Goal: Task Accomplishment & Management: Manage account settings

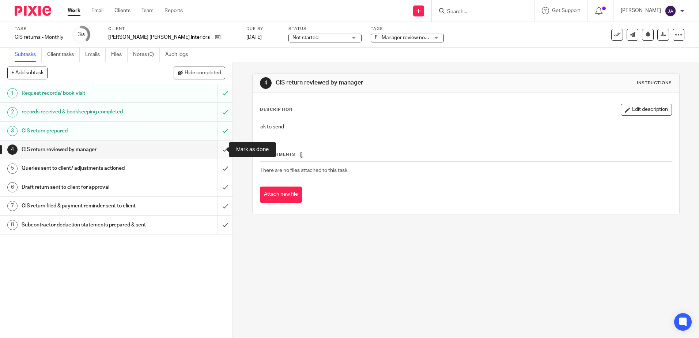
click at [220, 155] on input "submit" at bounding box center [116, 149] width 233 height 18
click at [218, 170] on input "submit" at bounding box center [116, 168] width 233 height 18
click at [219, 185] on input "submit" at bounding box center [116, 187] width 233 height 18
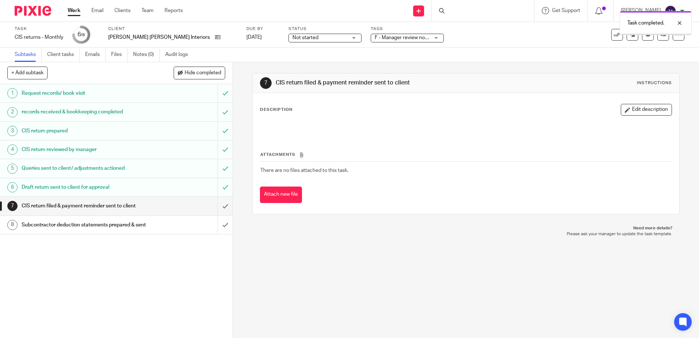
click at [375, 38] on span "F - Manager review notes to be actioned" at bounding box center [420, 37] width 91 height 5
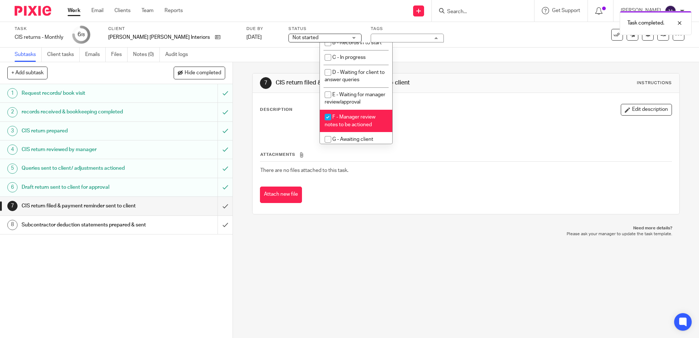
scroll to position [77, 0]
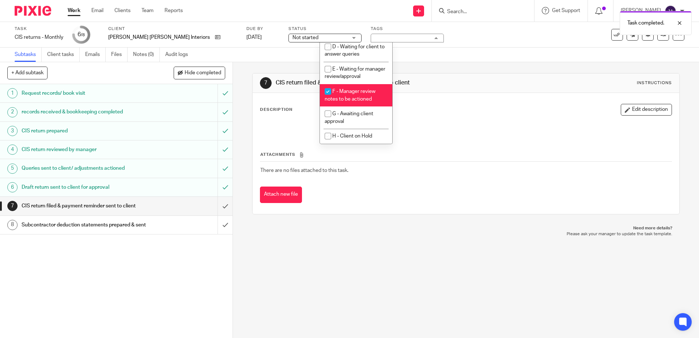
click at [349, 90] on span "F - Manager review notes to be actioned" at bounding box center [350, 95] width 51 height 13
checkbox input "false"
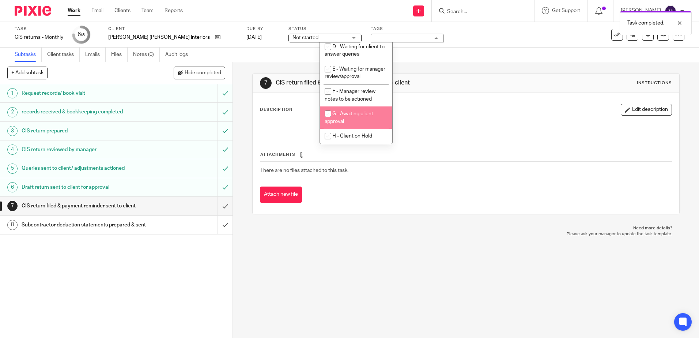
click at [349, 120] on li "G - Awaiting client approval" at bounding box center [356, 117] width 72 height 22
checkbox input "true"
click at [444, 26] on div "Task completed." at bounding box center [521, 21] width 342 height 28
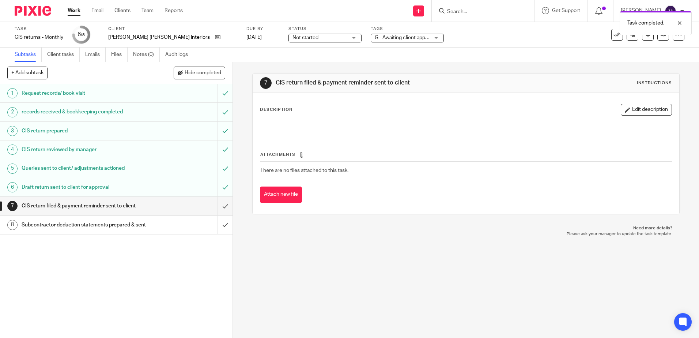
click at [289, 42] on div "Not started Not started" at bounding box center [325, 38] width 73 height 9
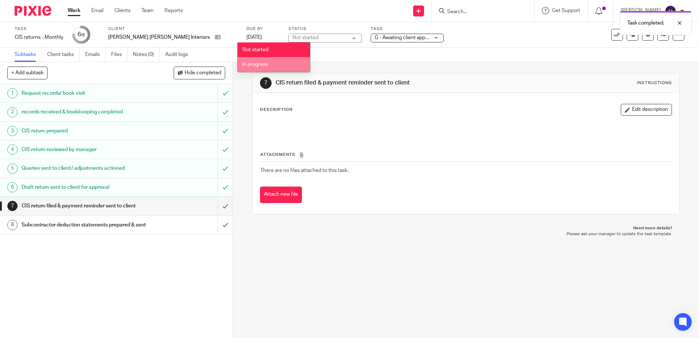
click at [266, 67] on li "In progress" at bounding box center [274, 64] width 72 height 15
click at [461, 56] on div "Subtasks Client tasks Emails Files Notes (0) Audit logs" at bounding box center [349, 55] width 699 height 15
